Goal: Navigation & Orientation: Find specific page/section

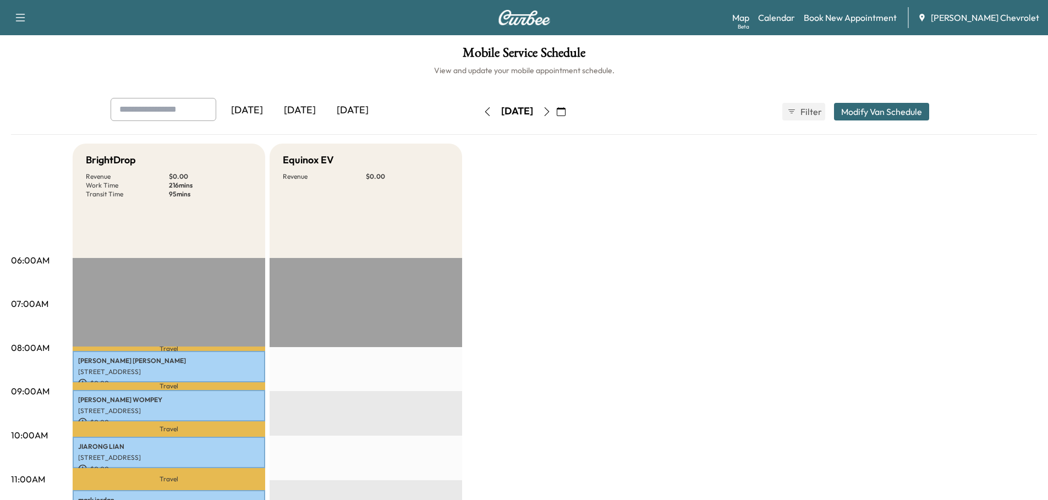
click at [305, 110] on div "[DATE]" at bounding box center [299, 110] width 53 height 25
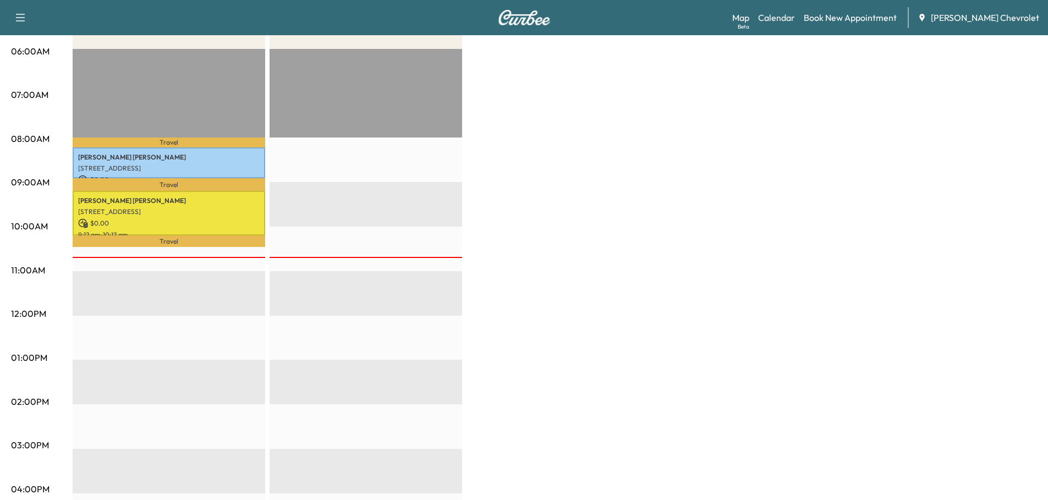
scroll to position [220, 0]
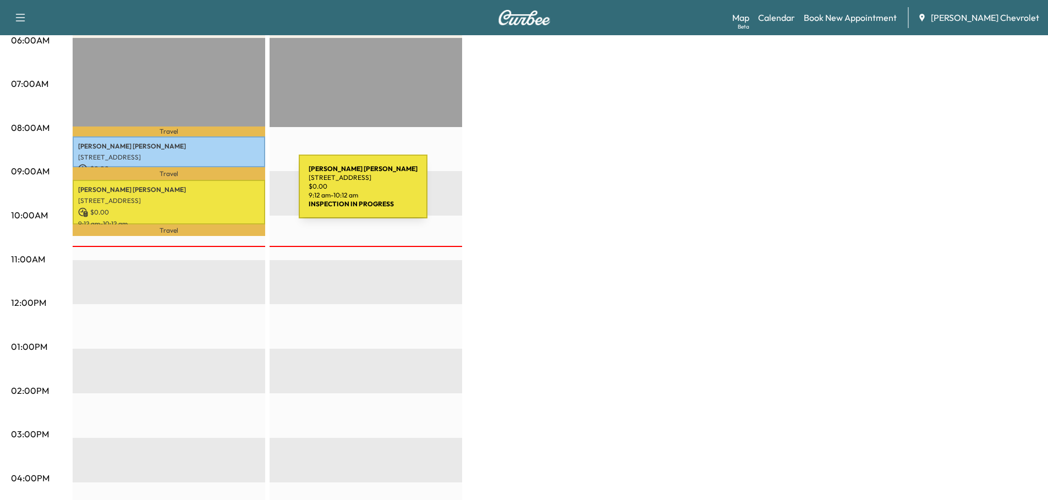
click at [216, 193] on div "[PERSON_NAME] [STREET_ADDRESS] $ 0.00 9:12 am - 10:12 am" at bounding box center [169, 202] width 193 height 45
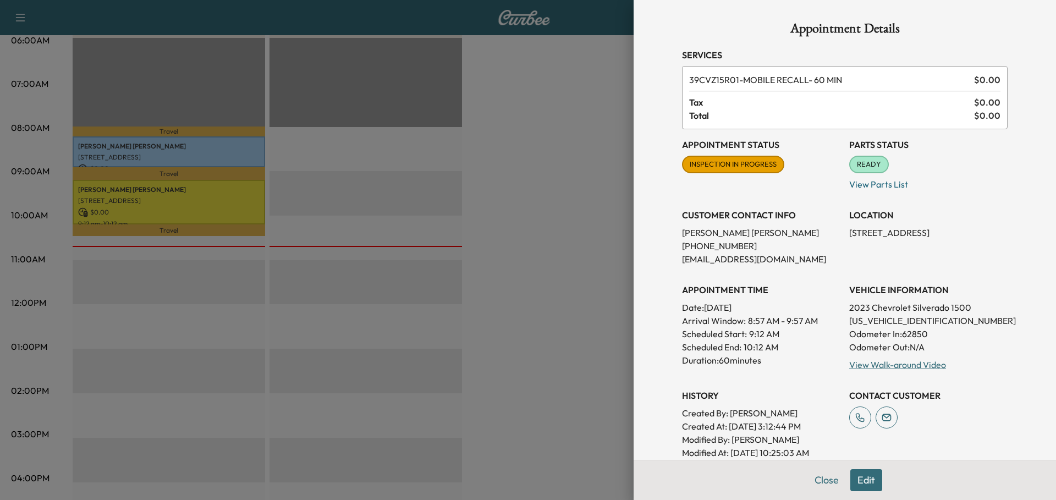
click at [583, 181] on div at bounding box center [528, 250] width 1056 height 500
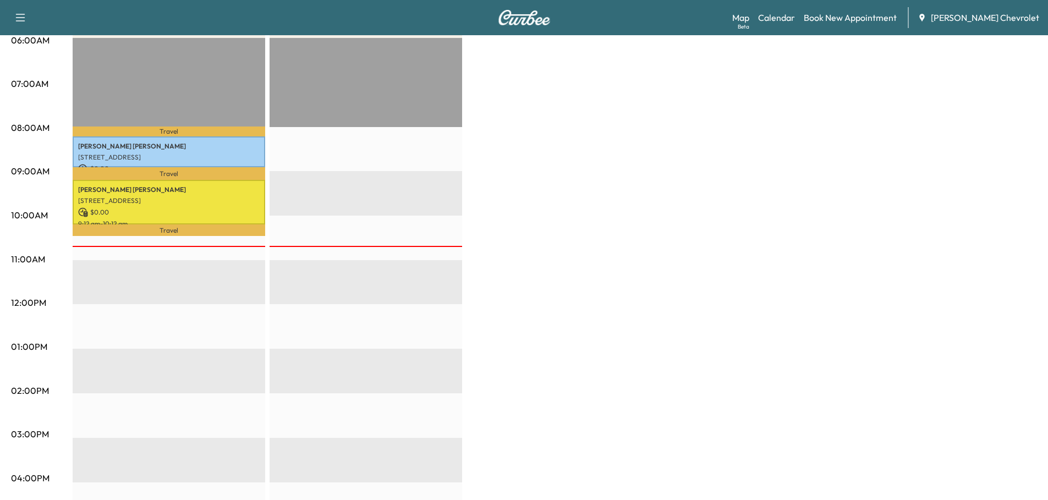
click at [749, 12] on link "Map Beta" at bounding box center [740, 17] width 17 height 13
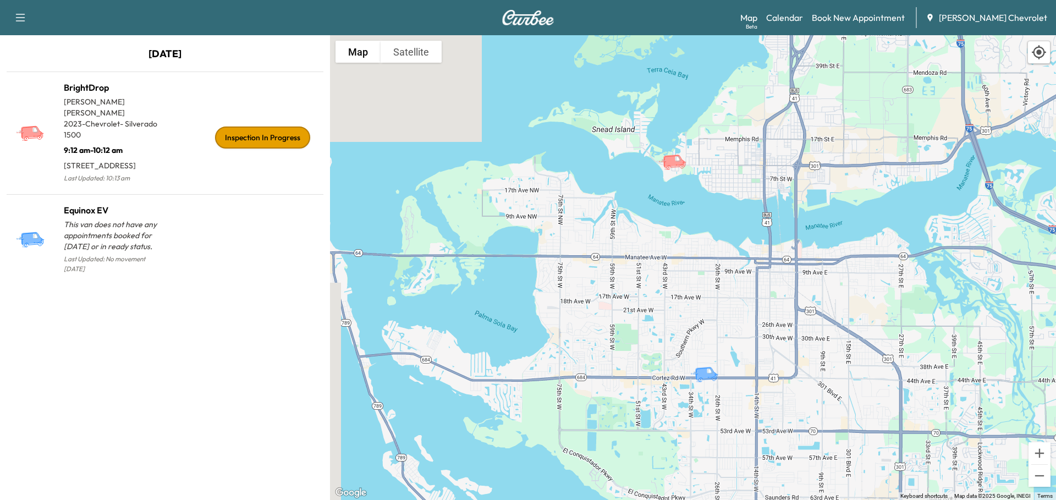
click at [106, 140] on p "9:12 am - 10:12 am" at bounding box center [114, 147] width 101 height 15
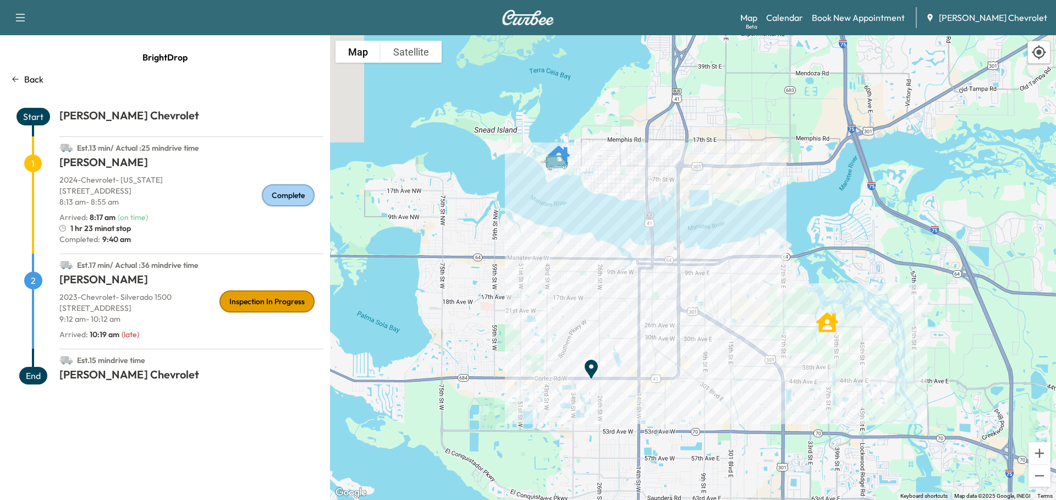
drag, startPoint x: 102, startPoint y: 270, endPoint x: 102, endPoint y: 289, distance: 19.3
click at [102, 285] on div "Est. 17 min / Actual : 36 min drive time 2 [PERSON_NAME] 2023 - Chevrolet - Sil…" at bounding box center [165, 301] width 317 height 95
click at [29, 283] on span "2" at bounding box center [33, 281] width 18 height 18
click at [35, 278] on span "2" at bounding box center [33, 281] width 18 height 18
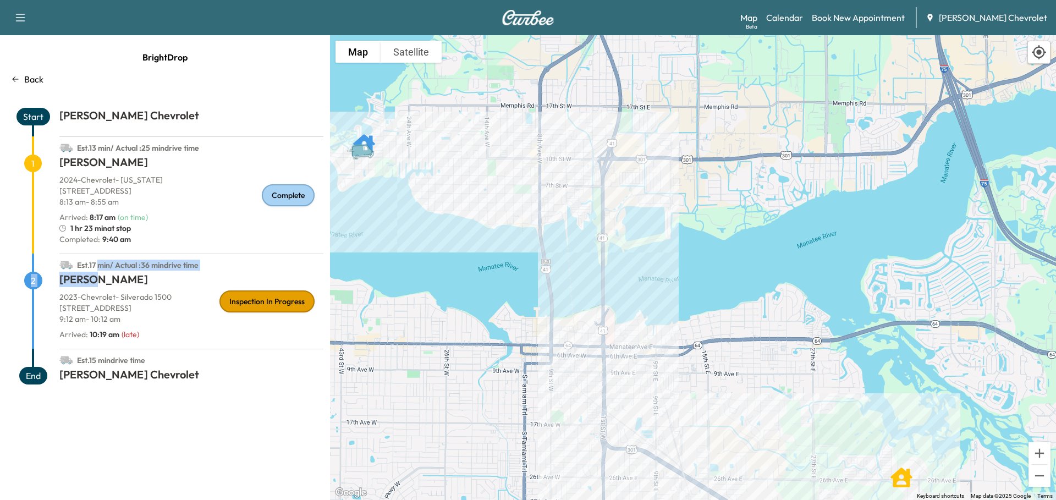
drag, startPoint x: 652, startPoint y: 163, endPoint x: 714, endPoint y: 307, distance: 156.7
click at [714, 307] on div "To activate drag with keyboard, press Alt + Enter. Once in keyboard drag state,…" at bounding box center [693, 267] width 726 height 465
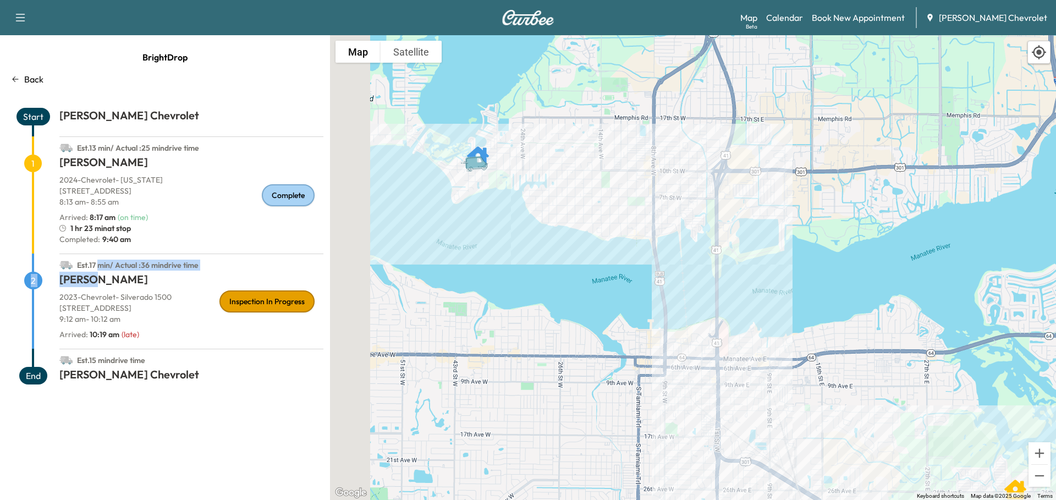
drag, startPoint x: 488, startPoint y: 192, endPoint x: 615, endPoint y: 196, distance: 127.1
click at [615, 196] on div "To activate drag with keyboard, press Alt + Enter. Once in keyboard drag state,…" at bounding box center [693, 267] width 726 height 465
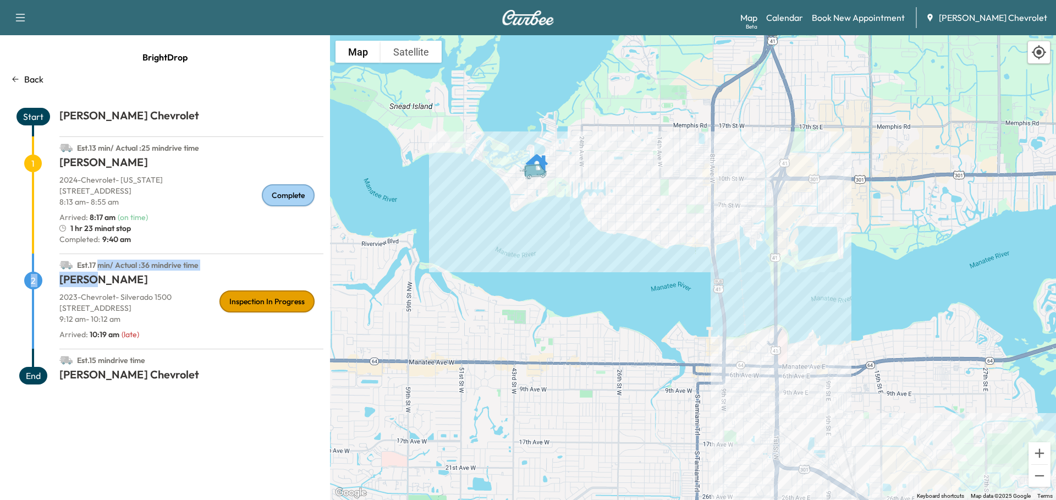
drag, startPoint x: 518, startPoint y: 172, endPoint x: 562, endPoint y: 182, distance: 44.7
click at [562, 182] on div "To activate drag with keyboard, press Alt + Enter. Once in keyboard drag state,…" at bounding box center [693, 267] width 726 height 465
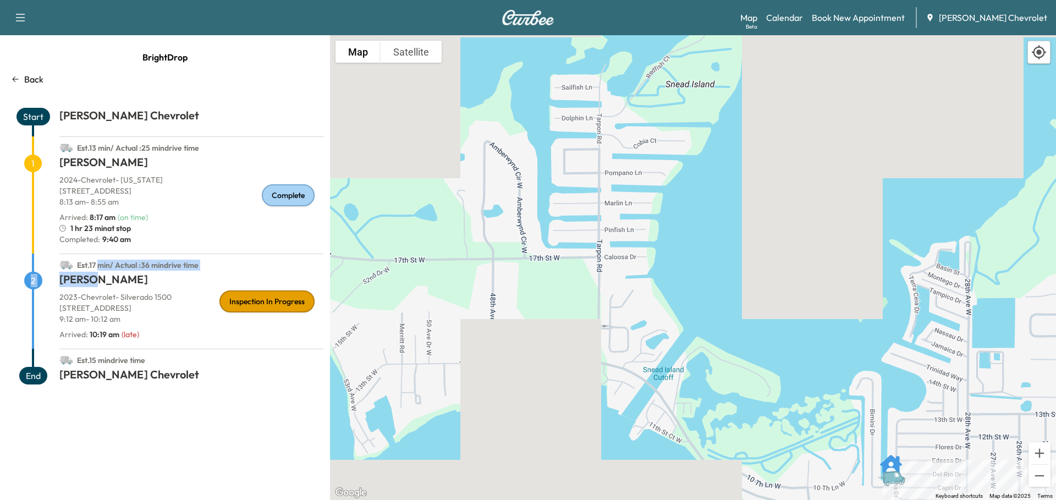
drag, startPoint x: 455, startPoint y: 116, endPoint x: 609, endPoint y: 193, distance: 172.4
click at [609, 193] on div "To activate drag with keyboard, press Alt + Enter. Once in keyboard drag state,…" at bounding box center [693, 267] width 726 height 465
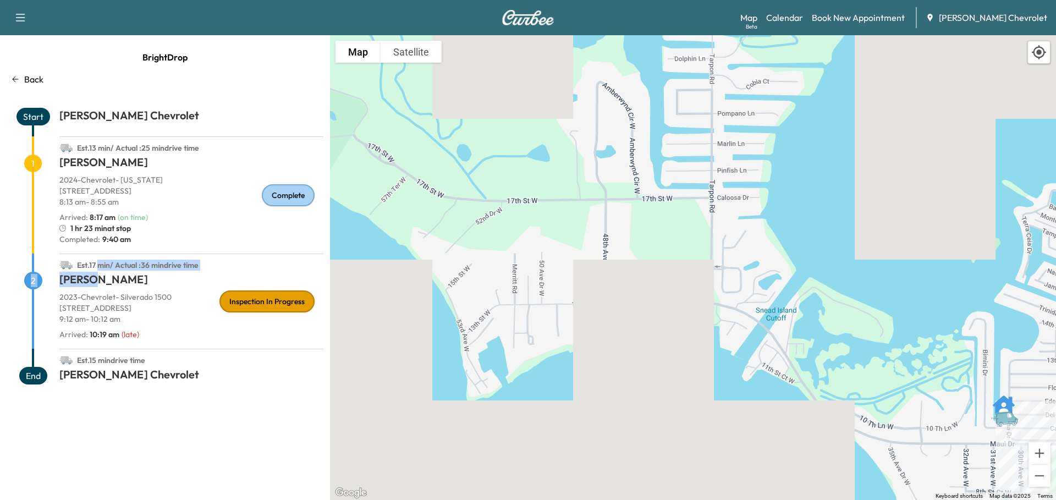
drag, startPoint x: 521, startPoint y: 241, endPoint x: 635, endPoint y: 182, distance: 127.9
click at [635, 182] on div "To activate drag with keyboard, press Alt + Enter. Once in keyboard drag state,…" at bounding box center [693, 267] width 726 height 465
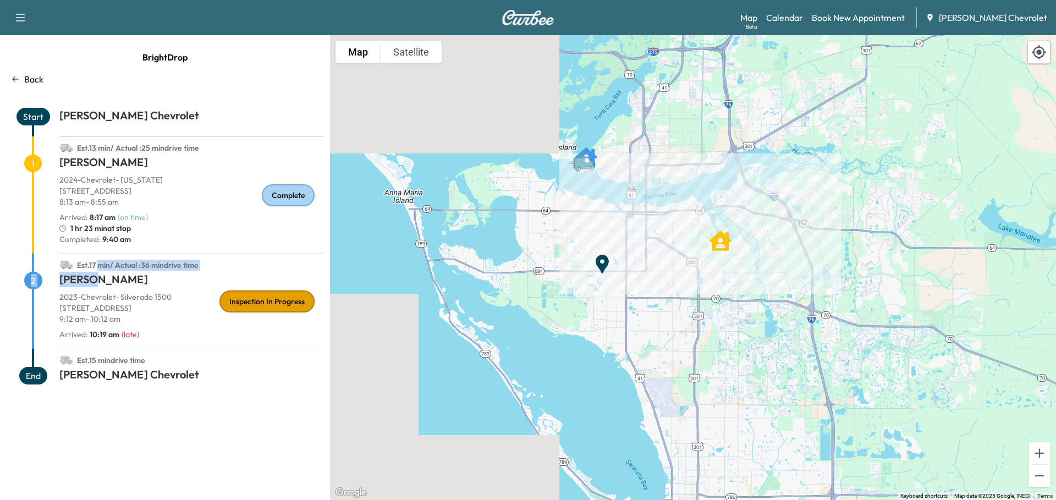
drag, startPoint x: 700, startPoint y: 216, endPoint x: 626, endPoint y: 176, distance: 83.7
click at [626, 176] on div "To activate drag with keyboard, press Alt + Enter. Once in keyboard drag state,…" at bounding box center [693, 267] width 726 height 465
